Goal: Transaction & Acquisition: Purchase product/service

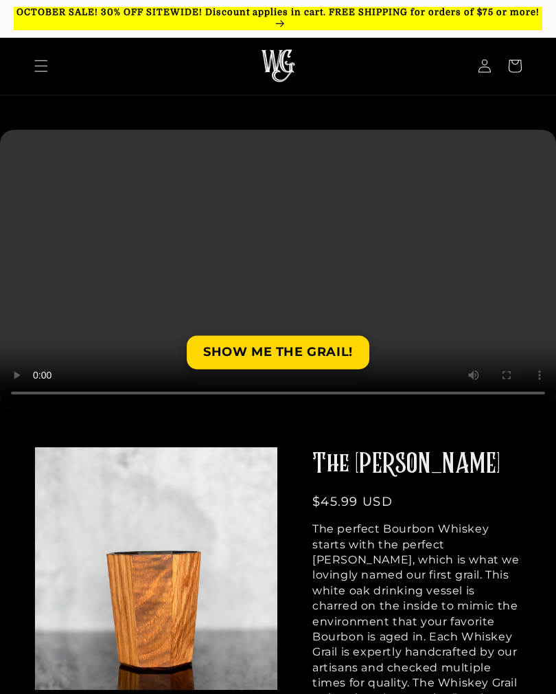
click at [44, 65] on icon "Menu" at bounding box center [41, 66] width 13 height 12
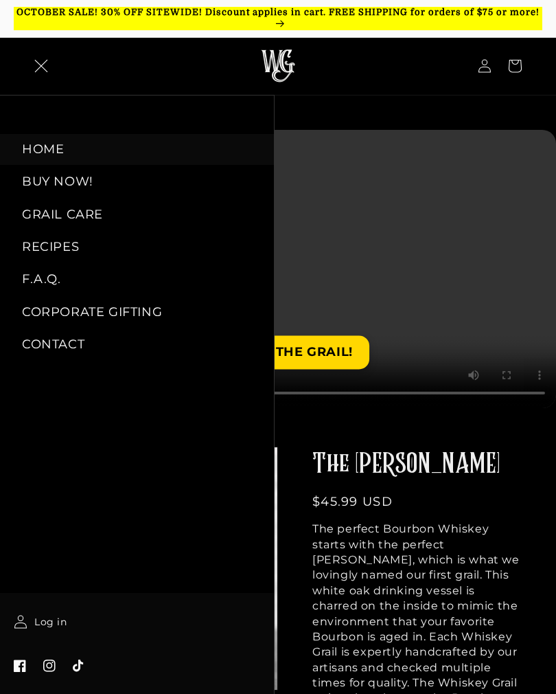
click at [71, 190] on link "BUY NOW!" at bounding box center [137, 181] width 274 height 31
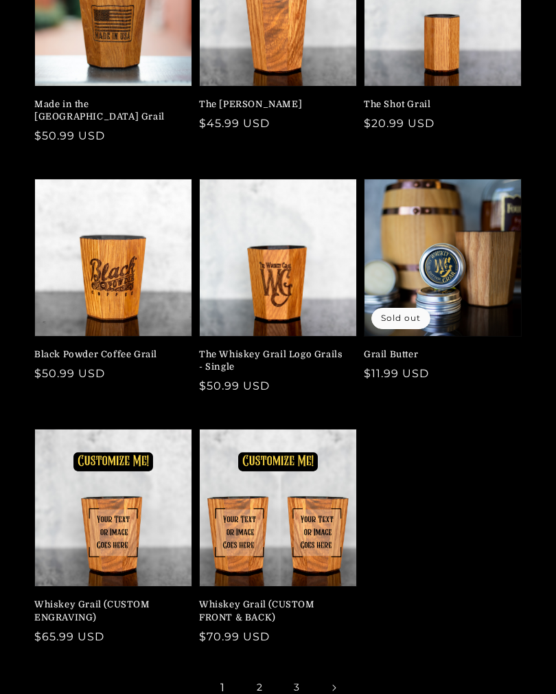
scroll to position [227, 0]
click at [260, 674] on link "2" at bounding box center [260, 687] width 30 height 30
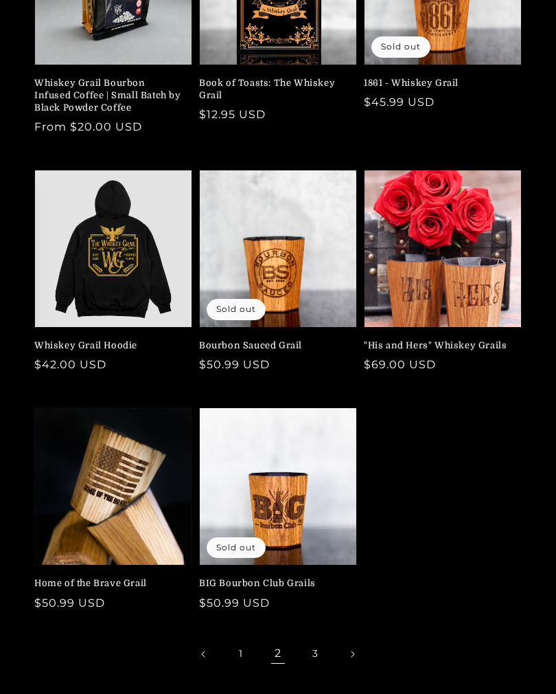
scroll to position [249, 0]
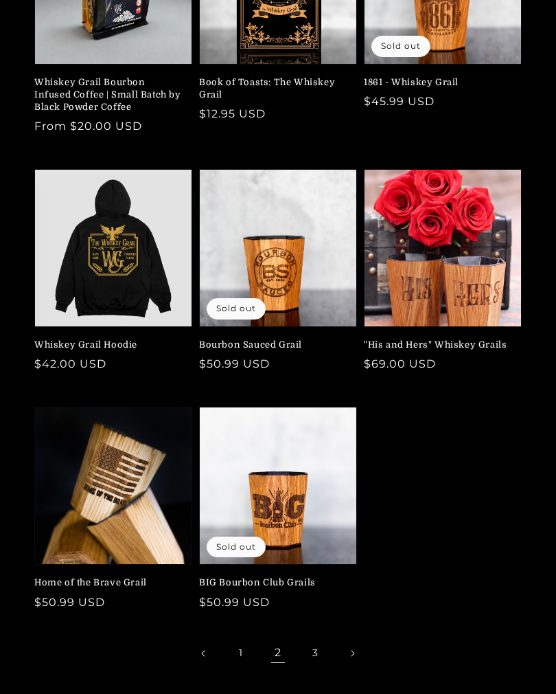
click at [317, 652] on link "3" at bounding box center [315, 653] width 30 height 30
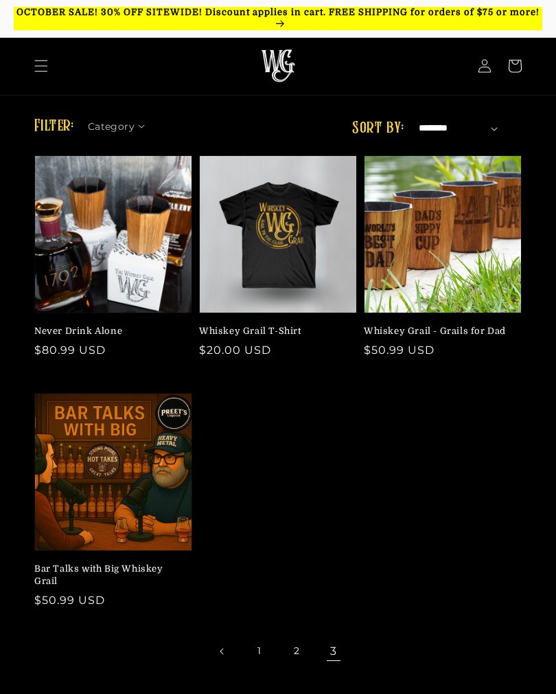
click at [258, 649] on link "1" at bounding box center [260, 651] width 30 height 30
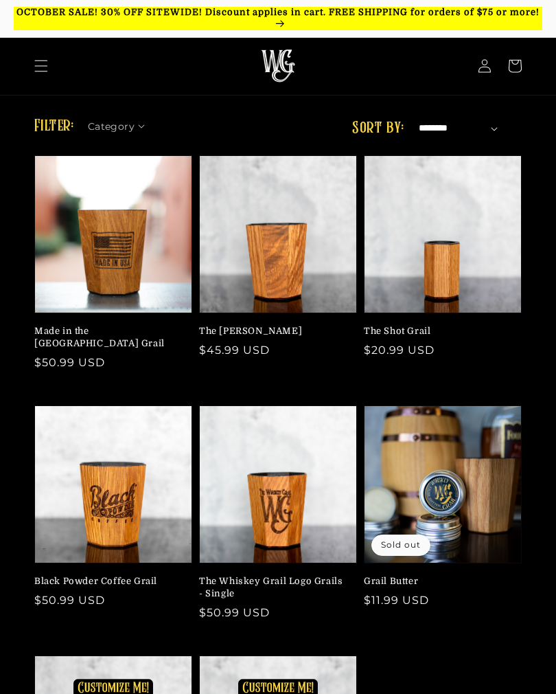
click at [88, 334] on link "Made in the [GEOGRAPHIC_DATA] Grail" at bounding box center [109, 337] width 150 height 25
